Goal: Transaction & Acquisition: Purchase product/service

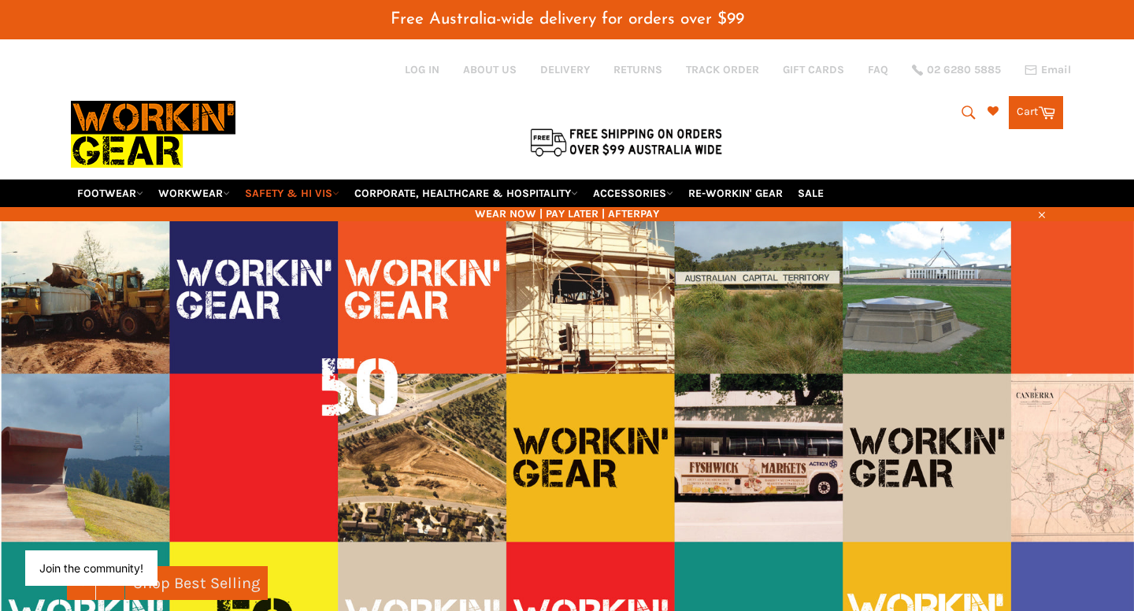
click at [324, 180] on link "SAFETY & HI VIS" at bounding box center [292, 194] width 107 height 28
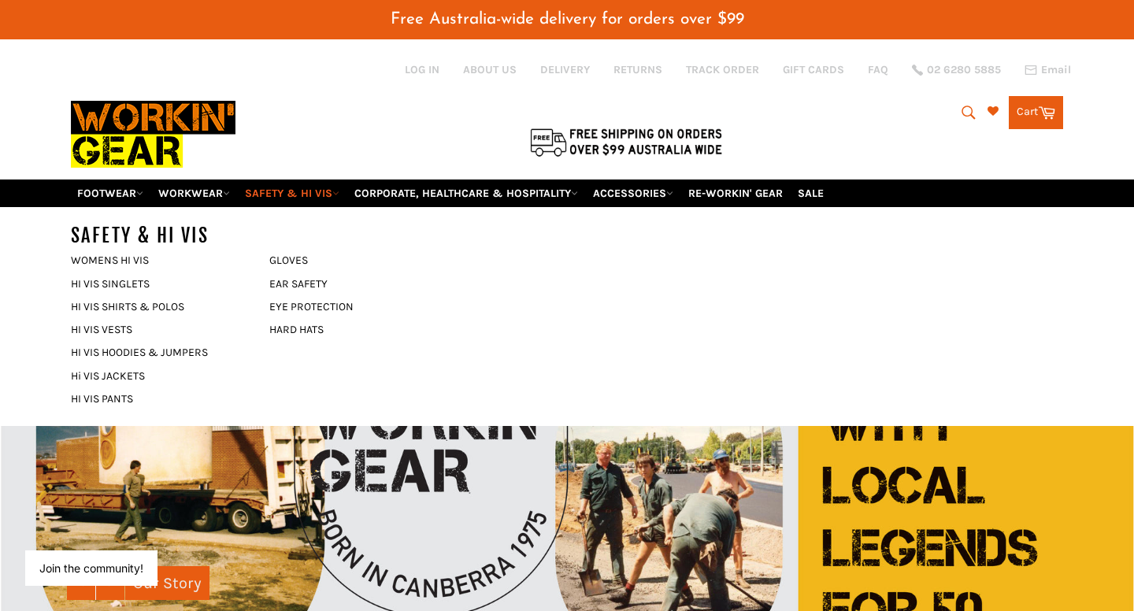
click at [302, 180] on link "SAFETY & HI VIS" at bounding box center [292, 194] width 107 height 28
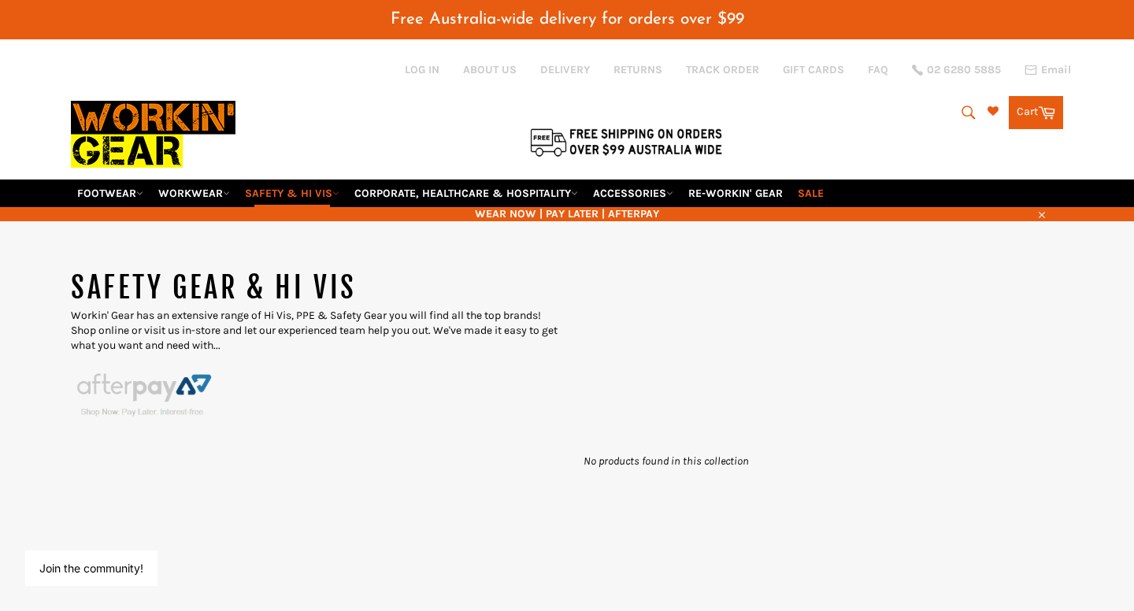
click at [825, 180] on link "SALE" at bounding box center [810, 194] width 39 height 28
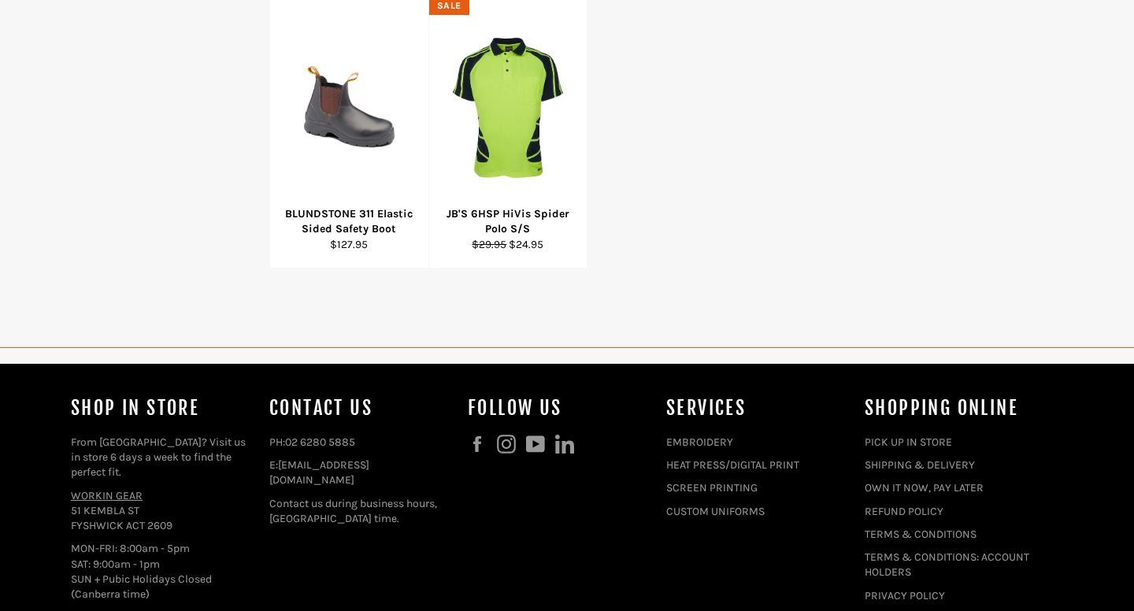
select select "**********"
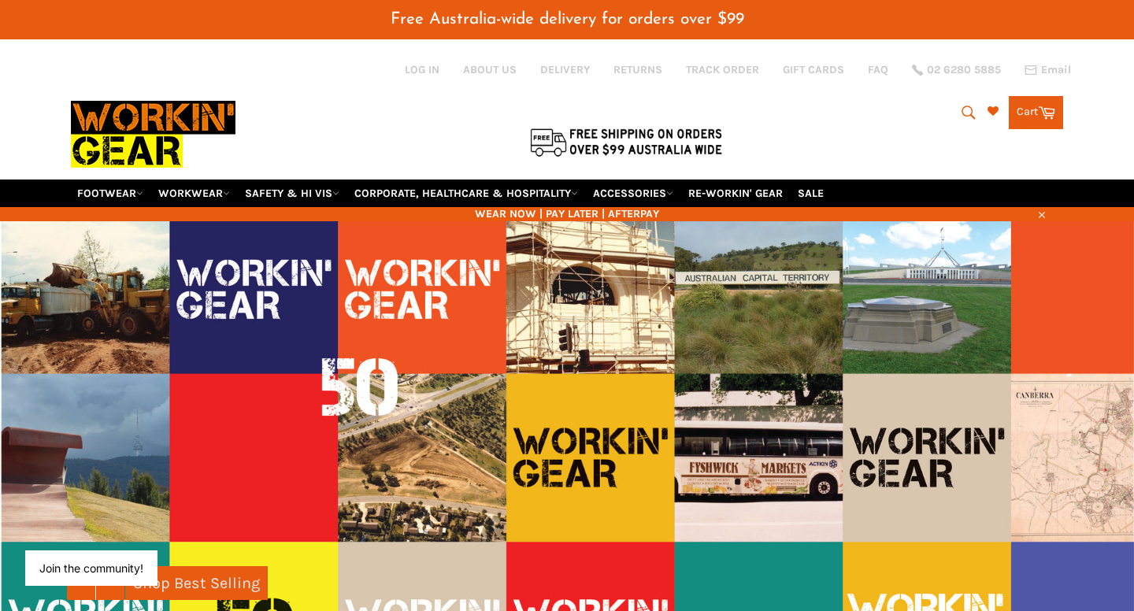
click at [965, 104] on icon "submit" at bounding box center [968, 112] width 17 height 17
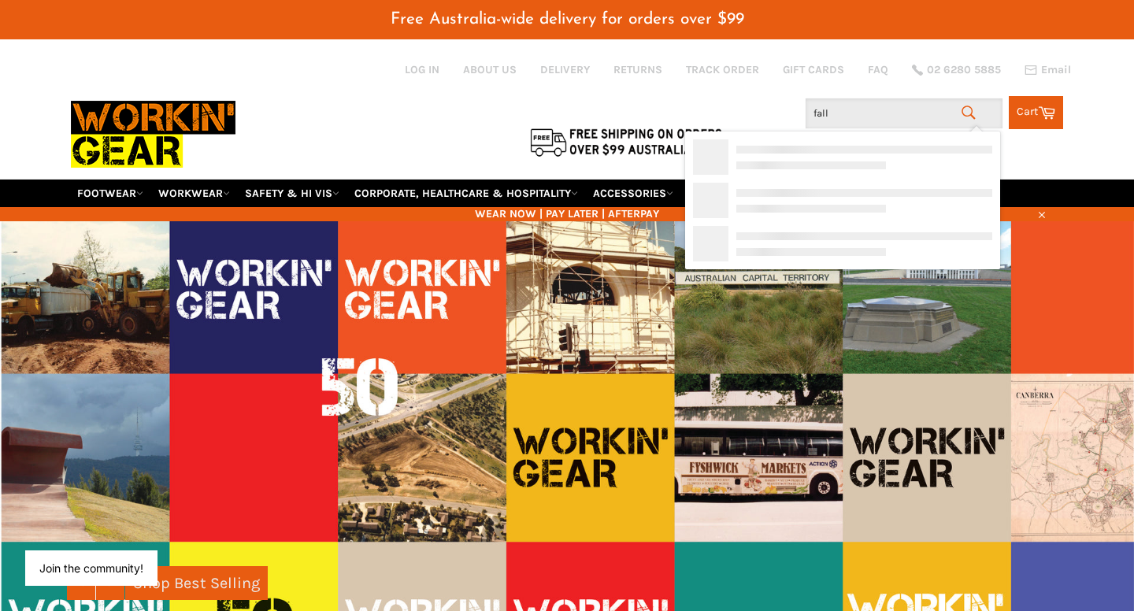
type input "fall"
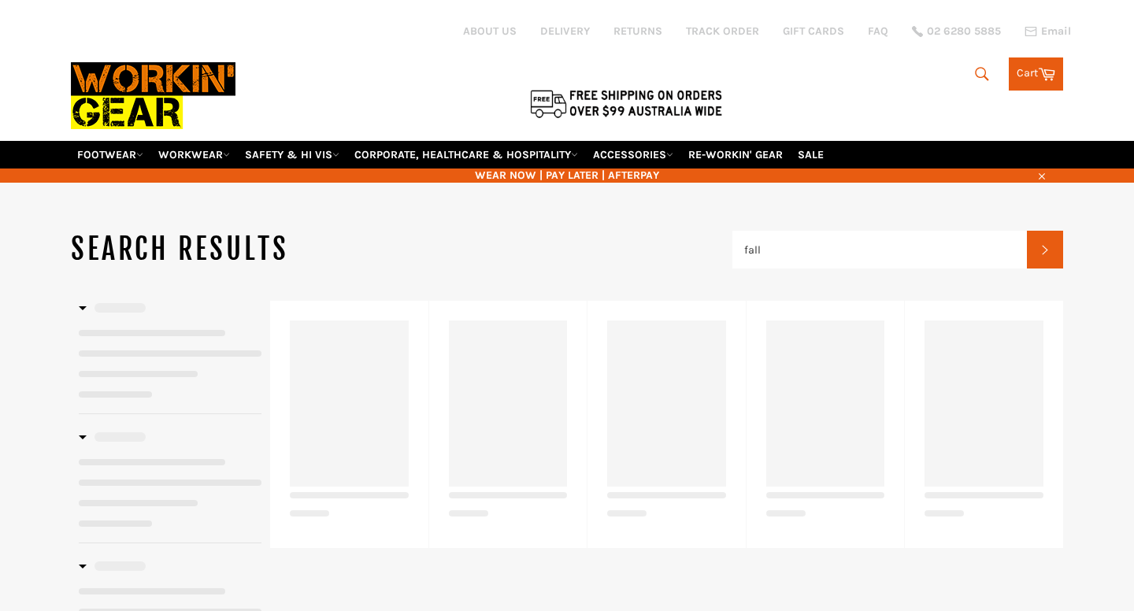
type input "fall"
